Goal: Task Accomplishment & Management: Use online tool/utility

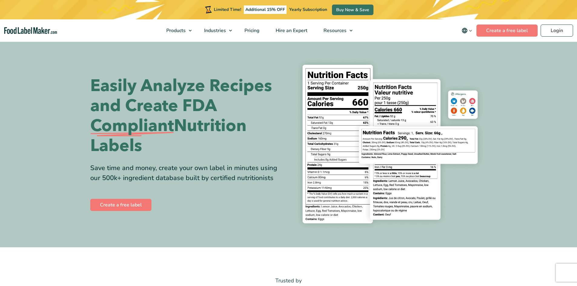
click at [468, 29] on icon "main navigation" at bounding box center [464, 30] width 7 height 7
click at [476, 52] on link "Español" at bounding box center [475, 51] width 16 height 6
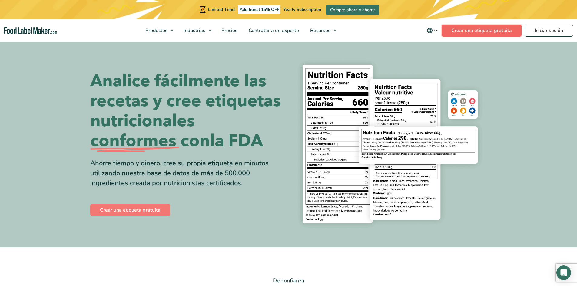
click at [476, 29] on link "Crear una etiqueta gratuita" at bounding box center [481, 31] width 80 height 12
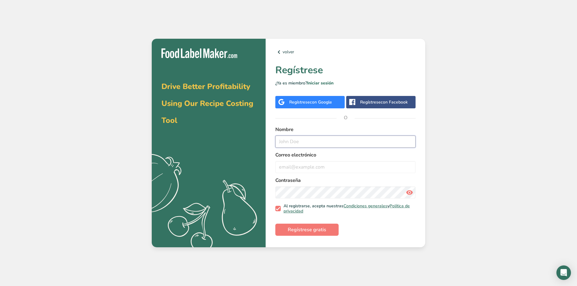
click at [319, 142] on input "text" at bounding box center [345, 142] width 140 height 12
type input "[PERSON_NAME]"
type input "[PERSON_NAME][EMAIL_ADDRESS][PERSON_NAME][DOMAIN_NAME]"
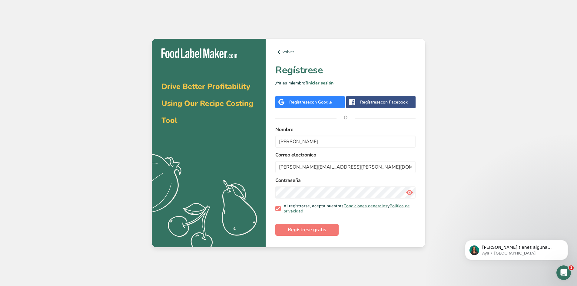
click at [10, 143] on div "Drive Better Profitability Using Our Recipe Costing Tool .a{fill:#f5f3ed;} volv…" at bounding box center [288, 143] width 577 height 286
click at [307, 230] on span "Regístrese gratis" at bounding box center [307, 229] width 38 height 7
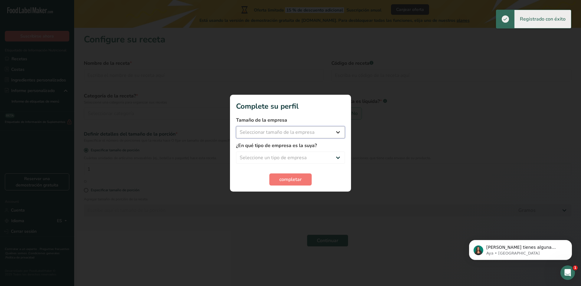
click at [329, 131] on select "Seleccionar tamaño de la empresa Menos de 10 empleados De 10 a 50 empleados De …" at bounding box center [290, 132] width 109 height 12
select select "1"
click at [236, 126] on select "Seleccionar tamaño de la empresa Menos de 10 empleados De 10 a 50 empleados De …" at bounding box center [290, 132] width 109 height 12
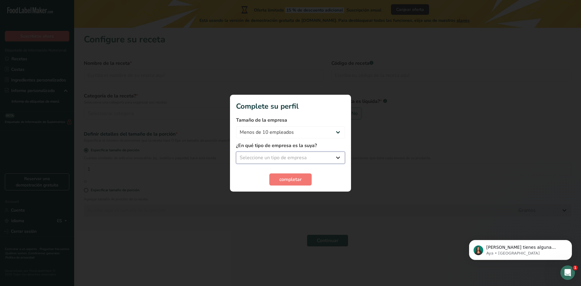
click at [299, 155] on select "Seleccione un tipo de empresa Fabricante de alimentos envasados Restaurante y c…" at bounding box center [290, 158] width 109 height 12
select select "1"
click at [236, 152] on select "Seleccione un tipo de empresa Fabricante de alimentos envasados Restaurante y c…" at bounding box center [290, 158] width 109 height 12
click at [295, 175] on button "completar" at bounding box center [290, 179] width 42 height 12
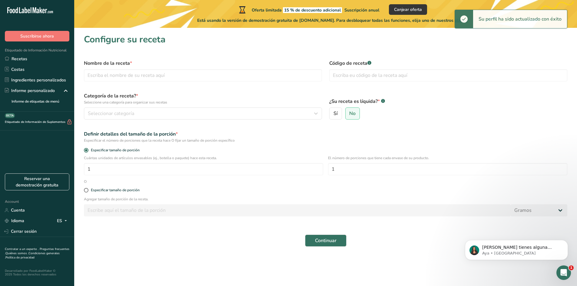
click at [177, 263] on main "Oferta limitada 15 % de descuento adicional Suscripción anual Canjear oferta Es…" at bounding box center [288, 143] width 577 height 286
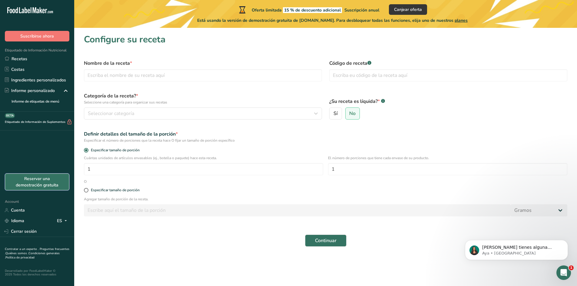
click at [47, 181] on link "Reservar una demostración gratuita" at bounding box center [37, 181] width 64 height 17
click at [21, 57] on link "Recetas" at bounding box center [37, 59] width 74 height 11
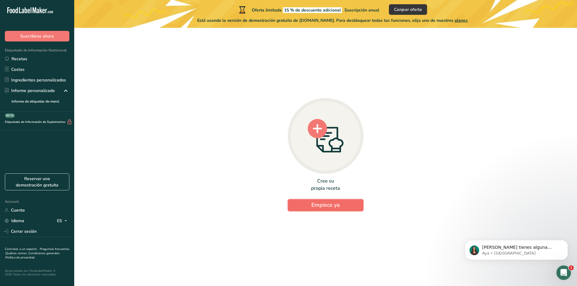
click at [330, 205] on span "Empiece ya" at bounding box center [325, 204] width 28 height 7
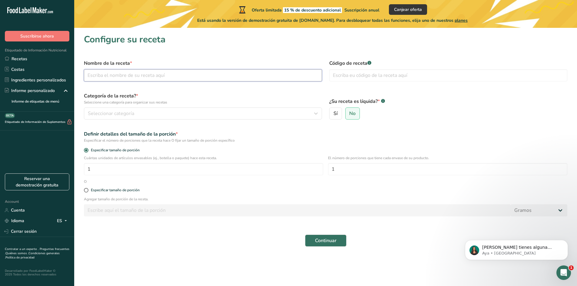
click at [153, 77] on input "text" at bounding box center [203, 75] width 238 height 12
type input "Queso Vegano Finas Hierbas"
click at [358, 79] on input "text" at bounding box center [448, 75] width 238 height 12
type input "W"
type input "QV01"
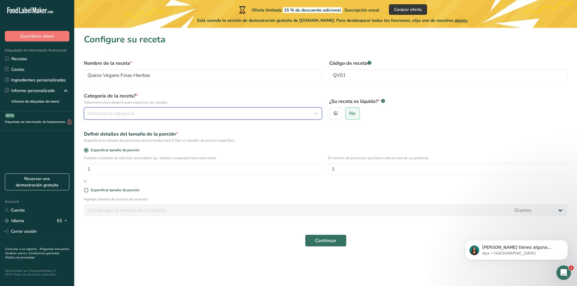
click at [120, 114] on span "Seleccionar categoría" at bounding box center [111, 113] width 46 height 7
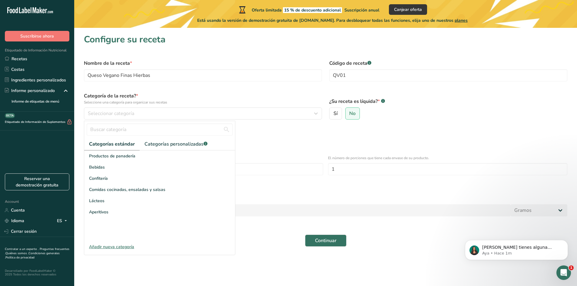
click at [119, 246] on div "Añadir nueva categoría" at bounding box center [159, 247] width 151 height 6
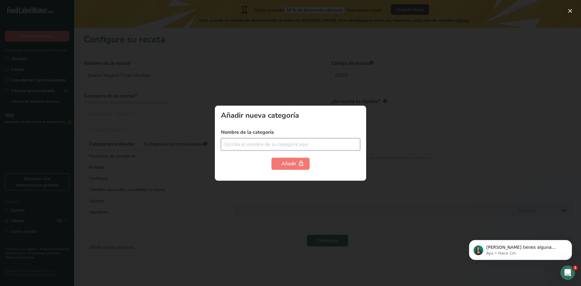
click at [250, 147] on input "text" at bounding box center [290, 144] width 139 height 12
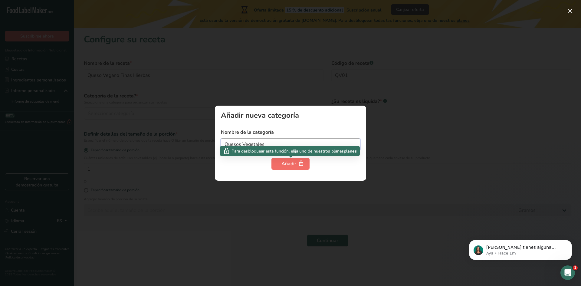
type input "Quesos Vegetales"
click at [282, 162] on div "Añadir" at bounding box center [291, 163] width 18 height 7
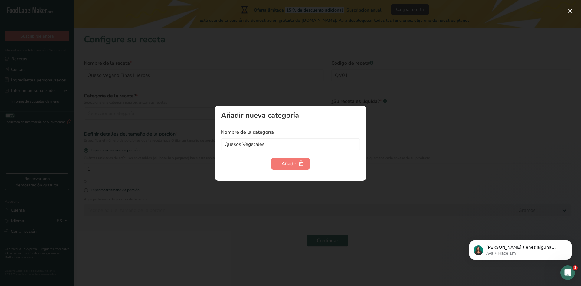
click at [325, 170] on div "Añadir nueva categoría Nombre de la categoría Quesos Vegetales Añadir" at bounding box center [290, 143] width 151 height 75
drag, startPoint x: 206, startPoint y: 226, endPoint x: 230, endPoint y: 226, distance: 24.5
click at [210, 226] on div at bounding box center [290, 143] width 581 height 286
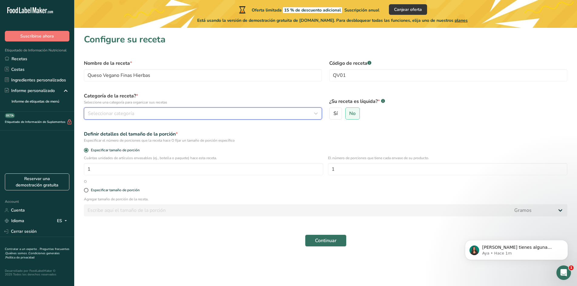
click at [136, 116] on div "Seleccionar categoría" at bounding box center [201, 113] width 226 height 7
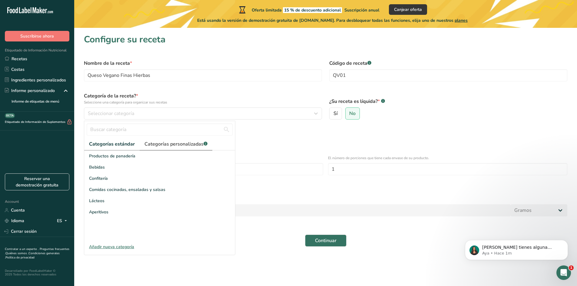
click at [177, 138] on link "Categorías personalizadas .a-a{fill:#347362;}.b-a{fill:#fff;}" at bounding box center [176, 144] width 73 height 12
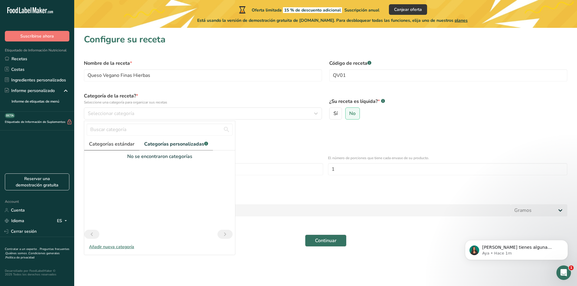
click at [112, 141] on span "Categorías estándar" at bounding box center [111, 143] width 45 height 7
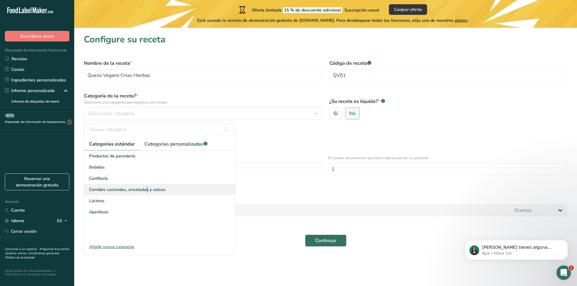
click at [115, 188] on span "Comidas cocinadas, ensaladas y salsas" at bounding box center [127, 189] width 76 height 6
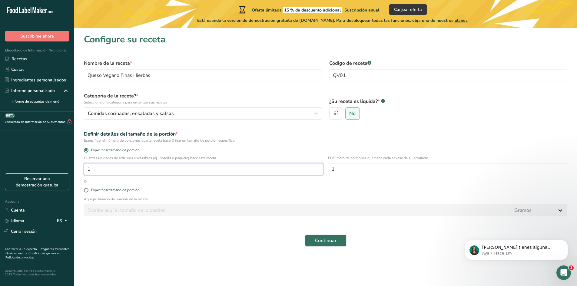
drag, startPoint x: 123, startPoint y: 170, endPoint x: 87, endPoint y: 171, distance: 36.1
click at [87, 171] on input "1" at bounding box center [203, 169] width 239 height 12
type input "5"
click at [351, 180] on form "Nombre de la receta * Queso Vegano Finas Hierbas Código de receta .a-a{fill:#34…" at bounding box center [325, 153] width 490 height 194
click at [343, 170] on input "1" at bounding box center [447, 169] width 239 height 12
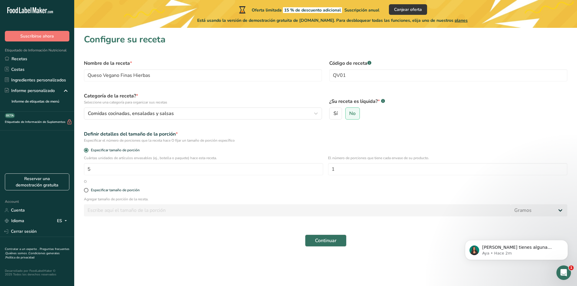
click at [337, 183] on form "Nombre de la receta * Queso Vegano Finas Hierbas Código de receta .a-a{fill:#34…" at bounding box center [325, 153] width 490 height 194
click at [338, 186] on div "Especificar tamaño de porción" at bounding box center [325, 190] width 490 height 12
drag, startPoint x: 321, startPoint y: 246, endPoint x: 209, endPoint y: 266, distance: 113.5
click at [319, 247] on div "Continuar" at bounding box center [325, 240] width 490 height 19
click at [330, 241] on span "Continuar" at bounding box center [325, 240] width 21 height 7
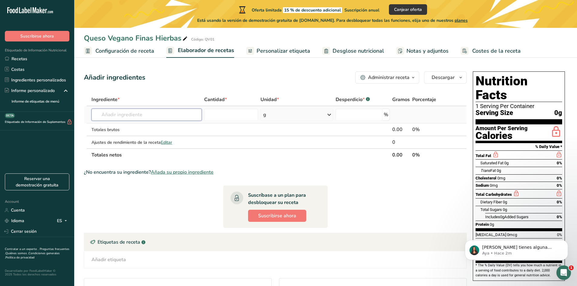
click at [116, 115] on input "text" at bounding box center [146, 115] width 110 height 12
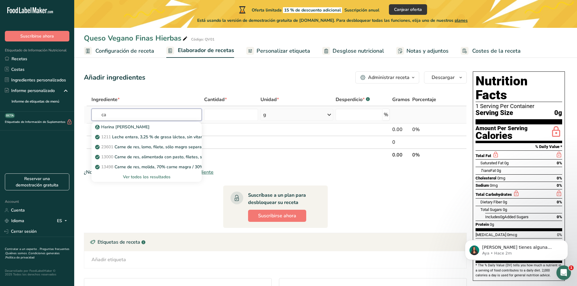
type input "c"
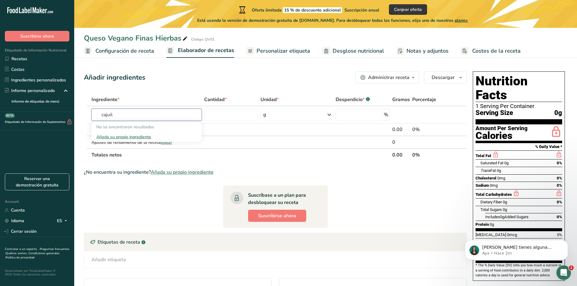
drag, startPoint x: 120, startPoint y: 117, endPoint x: 83, endPoint y: 115, distance: 37.3
click at [83, 115] on section "Añadir ingredientes Administrar receta Eliminar receta Duplicar receta Escalar …" at bounding box center [325, 219] width 503 height 321
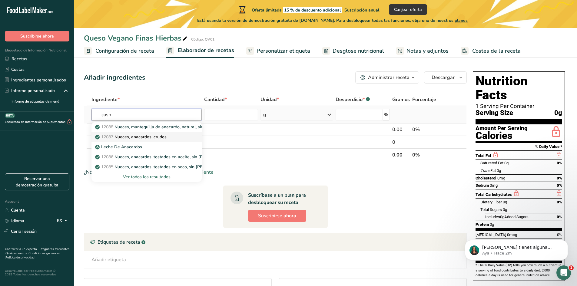
type input "cash"
click at [146, 135] on p "12087 Nueces, anacardos, crudos" at bounding box center [131, 137] width 70 height 6
type input "Nuts, cashew nuts, raw"
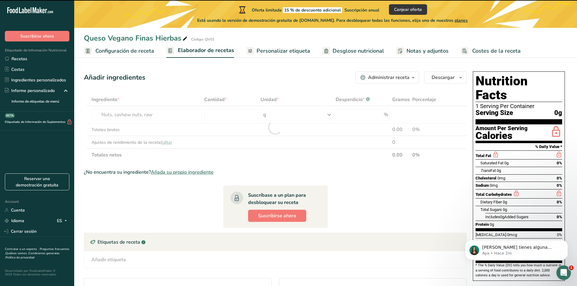
type input "0"
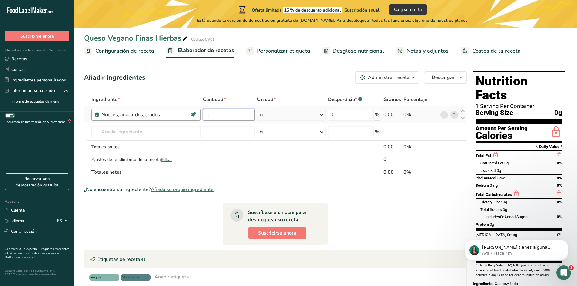
drag, startPoint x: 231, startPoint y: 118, endPoint x: 200, endPoint y: 117, distance: 30.9
click at [200, 117] on tr "Nueces, anacardos, crudos Fuente de antioxidantes Proteína de origen vegetal Li…" at bounding box center [275, 114] width 382 height 17
type input "1100"
click at [273, 76] on div "Añadir ingredientes Administrar receta Eliminar receta Duplicar receta Escalar …" at bounding box center [275, 77] width 383 height 12
click at [179, 134] on input "text" at bounding box center [145, 132] width 109 height 12
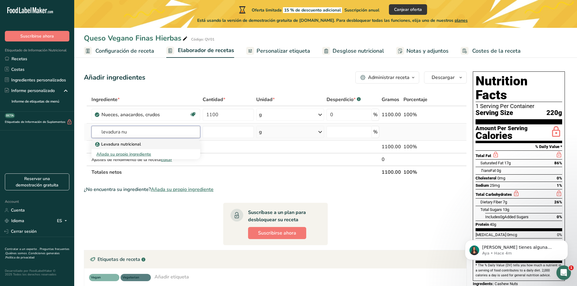
type input "levadura nu"
click at [133, 143] on p "Levadura nutricional" at bounding box center [118, 144] width 45 height 6
type input "Nutritional yeast"
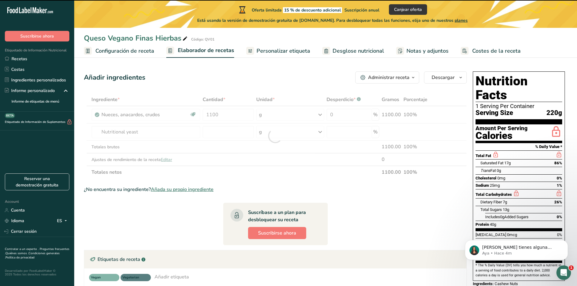
type input "0"
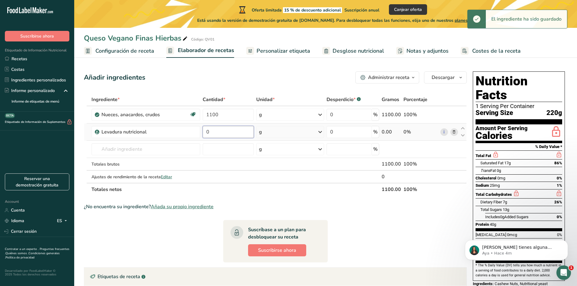
click at [219, 130] on input "0" at bounding box center [228, 132] width 51 height 12
click at [193, 130] on tr "Levadura nutricional 0 g Porciones 100 gram Unidades de peso g kg mg Ver más Un…" at bounding box center [275, 132] width 382 height 17
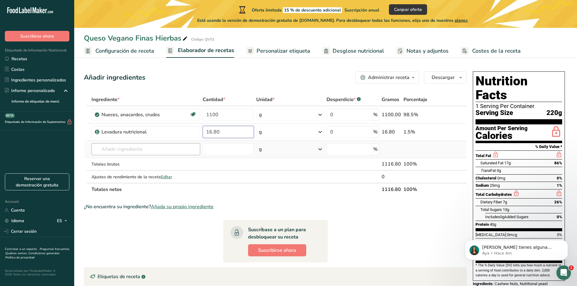
type input "16.80"
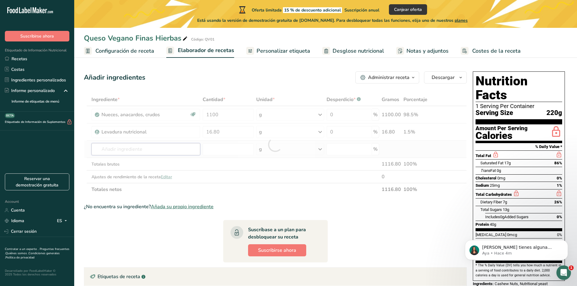
drag, startPoint x: 143, startPoint y: 149, endPoint x: 543, endPoint y: 171, distance: 400.2
click at [144, 149] on div "Ingrediente * Cantidad * Unidad * Desperdicio * .a-a{fill:#347362;}.b-a{fill:#f…" at bounding box center [275, 144] width 383 height 103
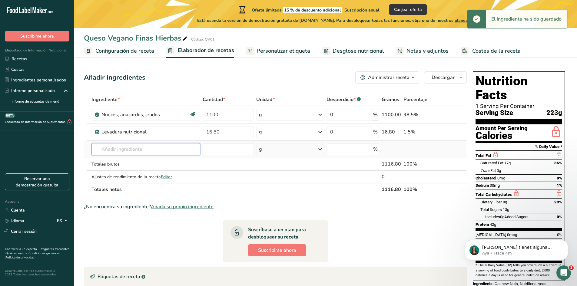
click at [123, 147] on input "text" at bounding box center [145, 149] width 109 height 12
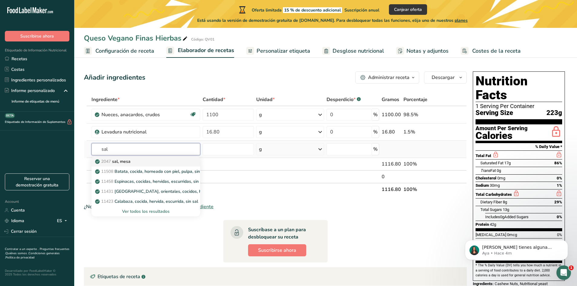
type input "sal"
click at [134, 160] on div "2047 [PERSON_NAME], [GEOGRAPHIC_DATA]" at bounding box center [140, 161] width 89 height 6
type input "Salt, table"
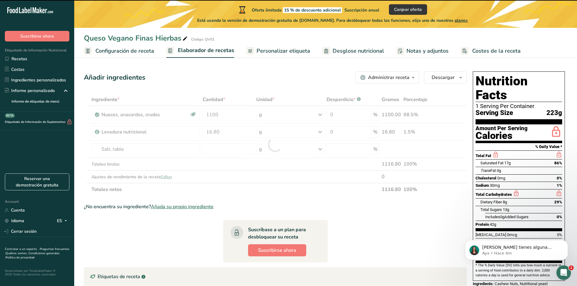
type input "0"
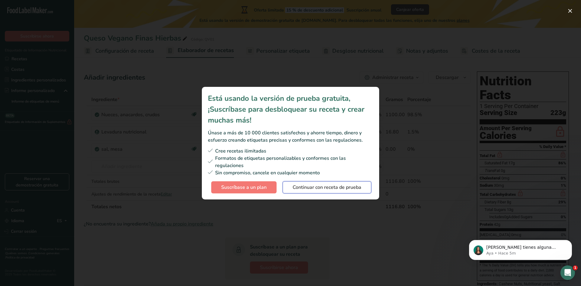
click at [346, 188] on span "Continuar con receta de prueba" at bounding box center [327, 187] width 69 height 7
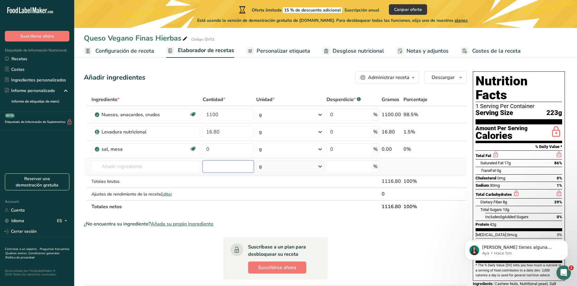
click at [224, 166] on input "number" at bounding box center [228, 166] width 51 height 12
drag, startPoint x: 226, startPoint y: 150, endPoint x: 193, endPoint y: 150, distance: 33.0
click at [193, 150] on tr "[PERSON_NAME], mesa Libre de lácteos Libre de gluten [GEOGRAPHIC_DATA] Vegetari…" at bounding box center [275, 149] width 382 height 17
type input "15.60"
click at [156, 165] on div "Ingrediente * Cantidad * Unidad * Desperdicio * .a-a{fill:#347362;}.b-a{fill:#f…" at bounding box center [275, 153] width 383 height 120
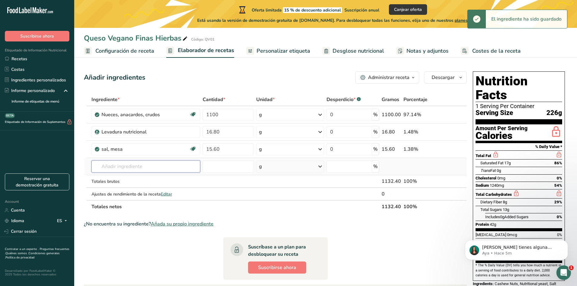
click at [160, 167] on input "text" at bounding box center [145, 166] width 109 height 12
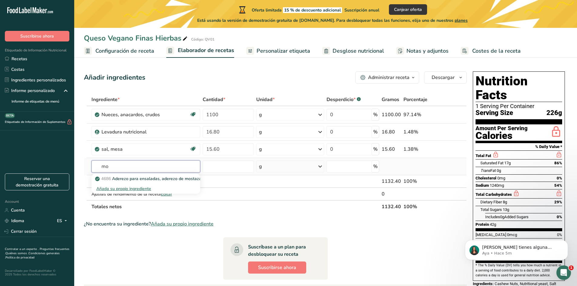
type input "m"
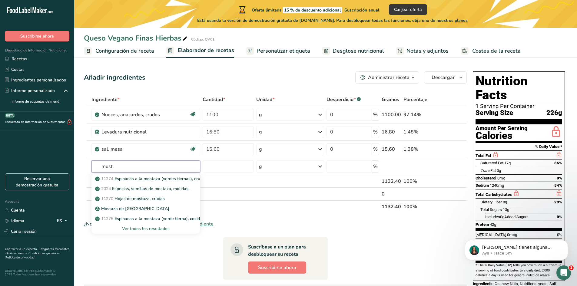
type input "must"
click at [103, 168] on input "text" at bounding box center [145, 166] width 109 height 12
paste input "mustard"
type input "mustard"
drag, startPoint x: 125, startPoint y: 168, endPoint x: 89, endPoint y: 166, distance: 36.4
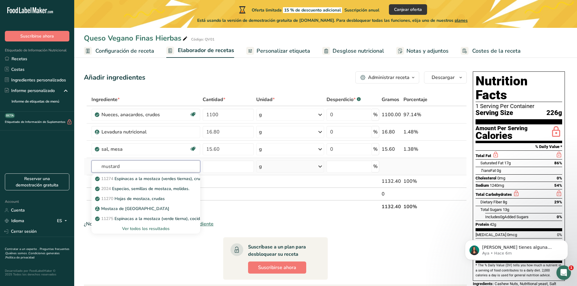
click at [89, 166] on tr "mustard 11274 Espinacas a la mostaza (verdes tiernas), crudas 2024 Especias, se…" at bounding box center [275, 166] width 382 height 17
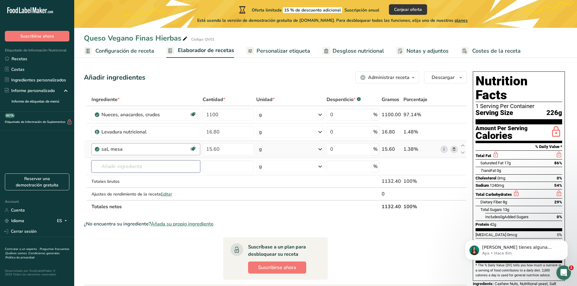
paste input "mustard"
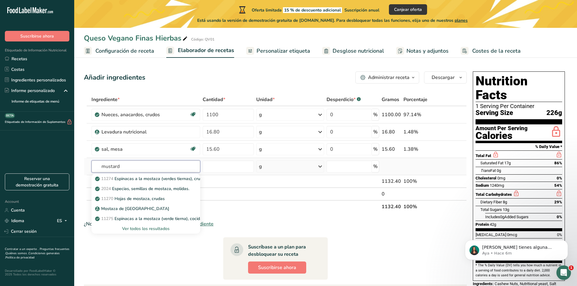
type input "mustard"
click at [144, 229] on div "Ver todos los resultados" at bounding box center [145, 229] width 99 height 6
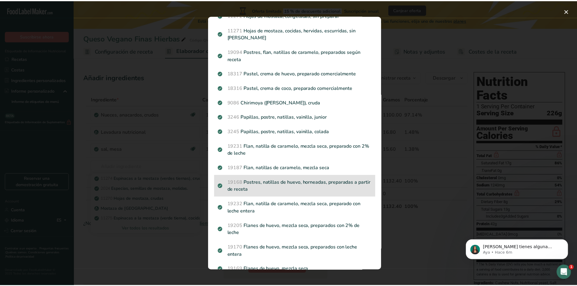
scroll to position [315, 0]
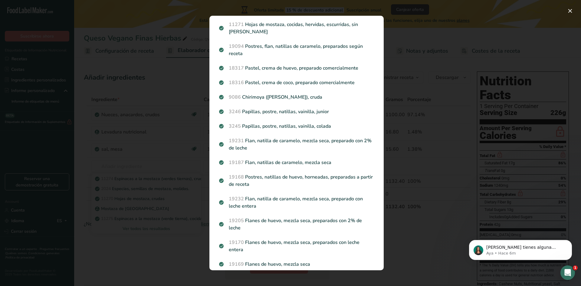
click at [421, 255] on div "Search results modal" at bounding box center [290, 143] width 581 height 286
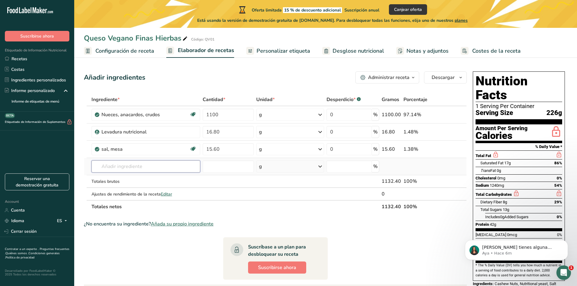
click at [110, 164] on input "text" at bounding box center [145, 166] width 109 height 12
click at [115, 164] on input "text" at bounding box center [145, 166] width 109 height 12
paste input "mustard powder"
type input "mustard powder"
click at [142, 189] on div "Añada su propio ingrediente" at bounding box center [145, 189] width 99 height 6
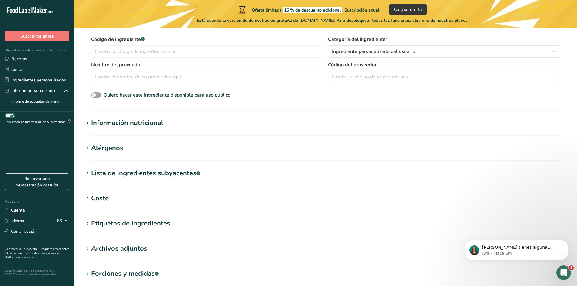
scroll to position [151, 0]
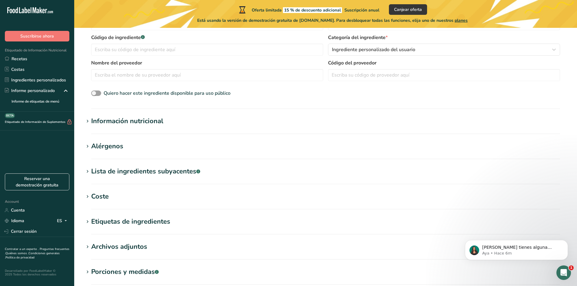
click at [130, 119] on div "Información nutricional" at bounding box center [127, 121] width 72 height 10
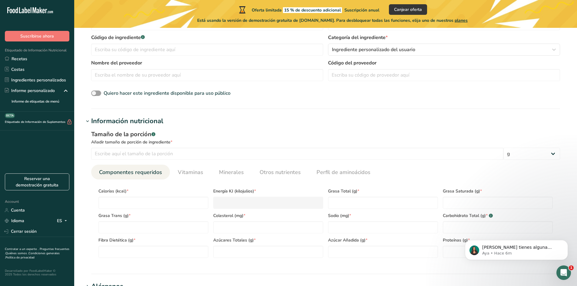
click at [130, 119] on div "Información nutricional" at bounding box center [127, 121] width 72 height 10
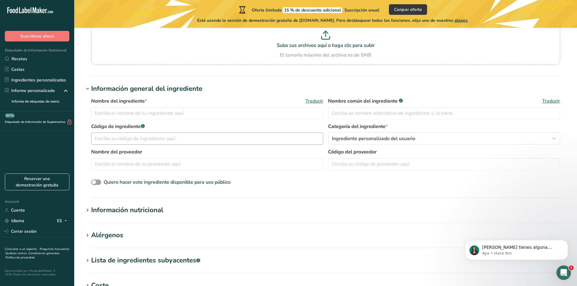
scroll to position [0, 0]
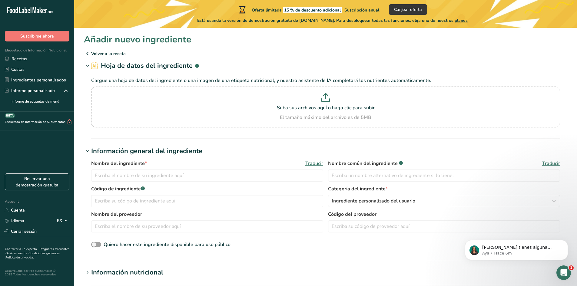
click at [88, 51] on icon at bounding box center [87, 53] width 7 height 11
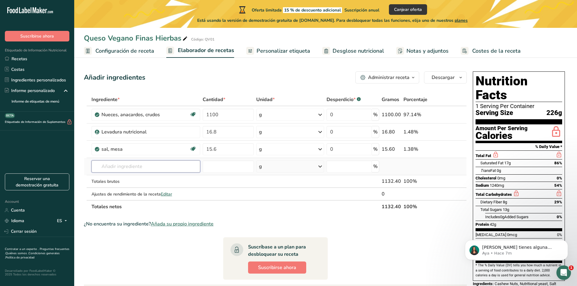
click at [139, 164] on input "text" at bounding box center [145, 166] width 109 height 12
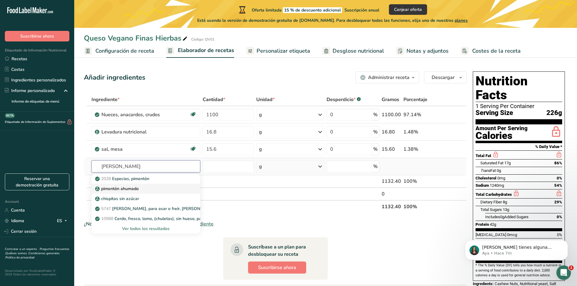
type input "[PERSON_NAME]"
click at [147, 186] on div "pimentón ahumado" at bounding box center [140, 189] width 89 height 6
type input "Smoked Paprika"
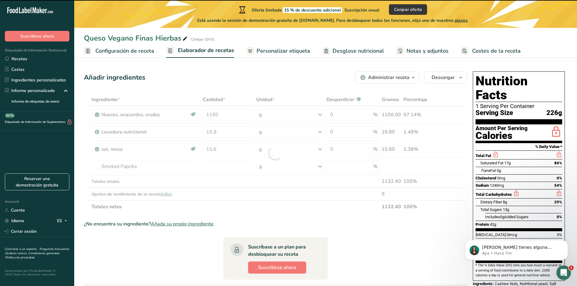
type input "0"
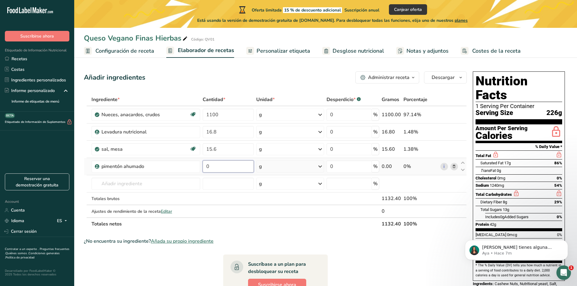
click at [228, 165] on input "0" at bounding box center [228, 166] width 51 height 12
drag, startPoint x: 218, startPoint y: 165, endPoint x: 163, endPoint y: 166, distance: 55.1
click at [163, 166] on tr "pimentón ahumado 0 g Unidades de peso g kg mg Ver más Unidades de volumen [GEOG…" at bounding box center [275, 166] width 382 height 17
type input "4.8"
click at [300, 228] on div "Ingrediente * Cantidad * Unidad * Desperdicio * .a-a{fill:#347362;}.b-a{fill:#f…" at bounding box center [275, 161] width 383 height 137
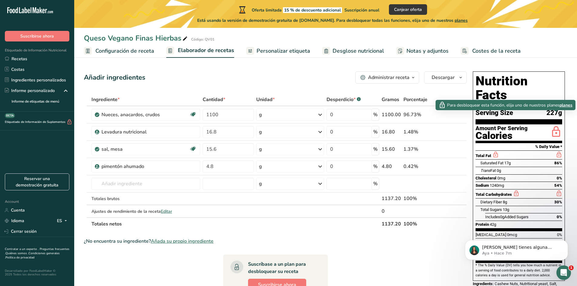
click at [557, 125] on icon at bounding box center [556, 132] width 12 height 14
click at [559, 125] on icon at bounding box center [556, 132] width 12 height 14
click at [566, 103] on span "planes" at bounding box center [565, 105] width 13 height 6
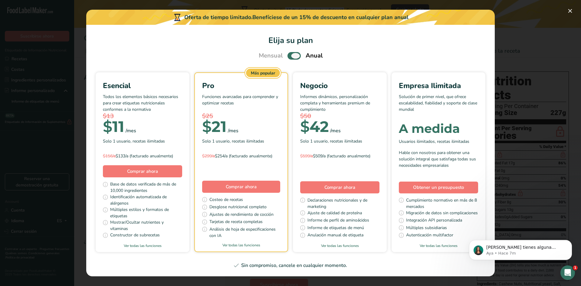
click at [290, 55] on span "Pick Your Pricing Plan Modal" at bounding box center [294, 56] width 13 height 8
click at [290, 55] on input "Pick Your Pricing Plan Modal" at bounding box center [290, 56] width 4 height 4
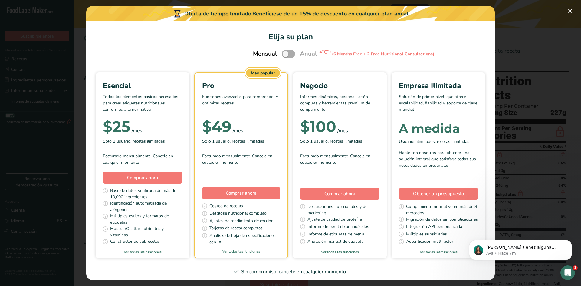
click at [290, 55] on span "Pick Your Pricing Plan Modal" at bounding box center [288, 54] width 13 height 8
click at [286, 55] on input "Pick Your Pricing Plan Modal" at bounding box center [284, 54] width 4 height 4
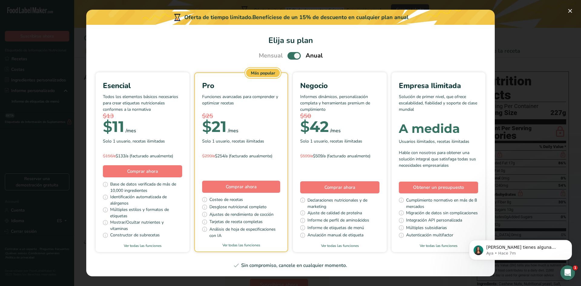
click at [293, 55] on span "Pick Your Pricing Plan Modal" at bounding box center [294, 56] width 13 height 8
click at [292, 55] on input "Pick Your Pricing Plan Modal" at bounding box center [290, 56] width 4 height 4
checkbox input "false"
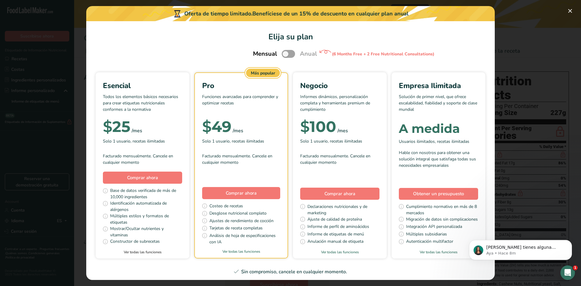
click at [190, 251] on link "Ver todas las funciones" at bounding box center [143, 251] width 94 height 5
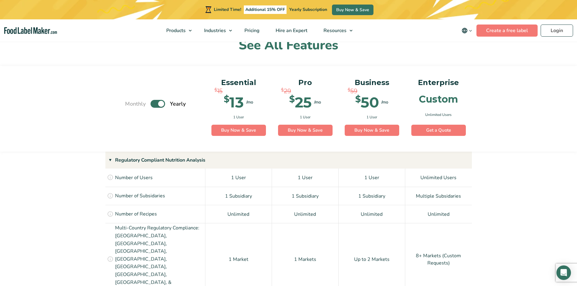
scroll to position [388, 0]
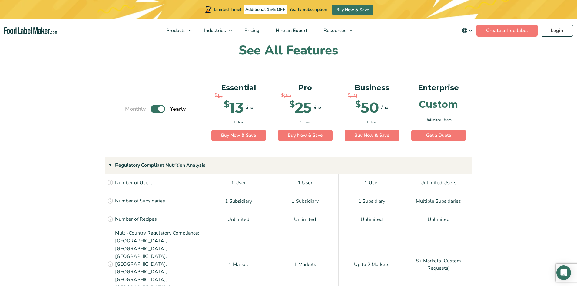
click at [157, 107] on label "Toggle" at bounding box center [157, 109] width 15 height 8
click at [130, 107] on input "Toggle" at bounding box center [128, 109] width 4 height 4
checkbox input "false"
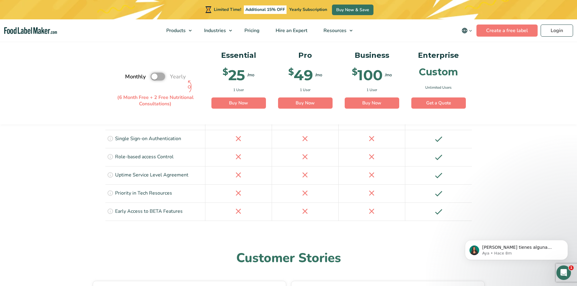
scroll to position [1418, 0]
